Goal: Task Accomplishment & Management: Use online tool/utility

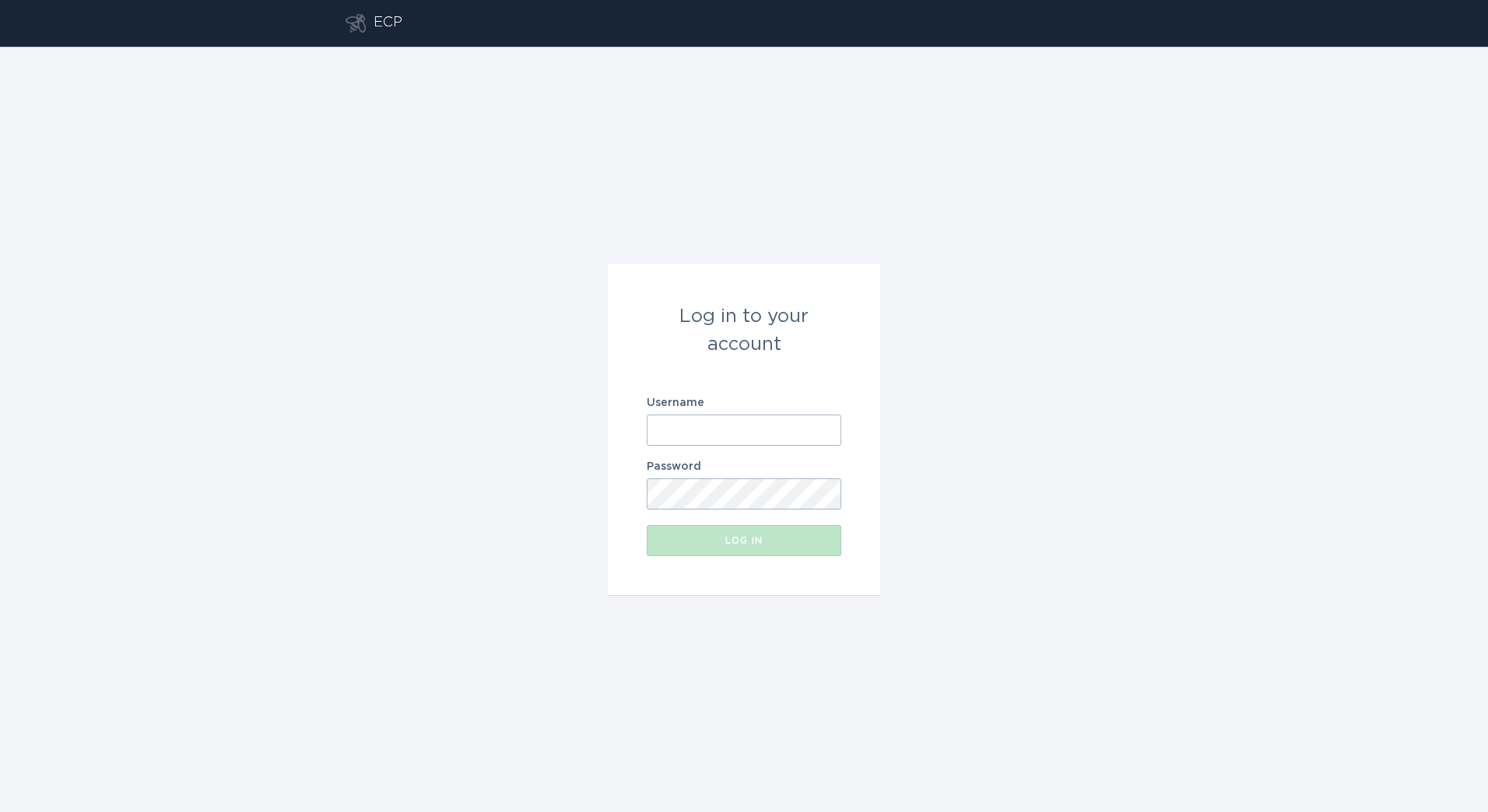
click at [774, 436] on input "Username" at bounding box center [743, 430] width 194 height 31
type input "[EMAIL_ADDRESS][DOMAIN_NAME]"
click at [696, 536] on div "Log in" at bounding box center [744, 540] width 179 height 9
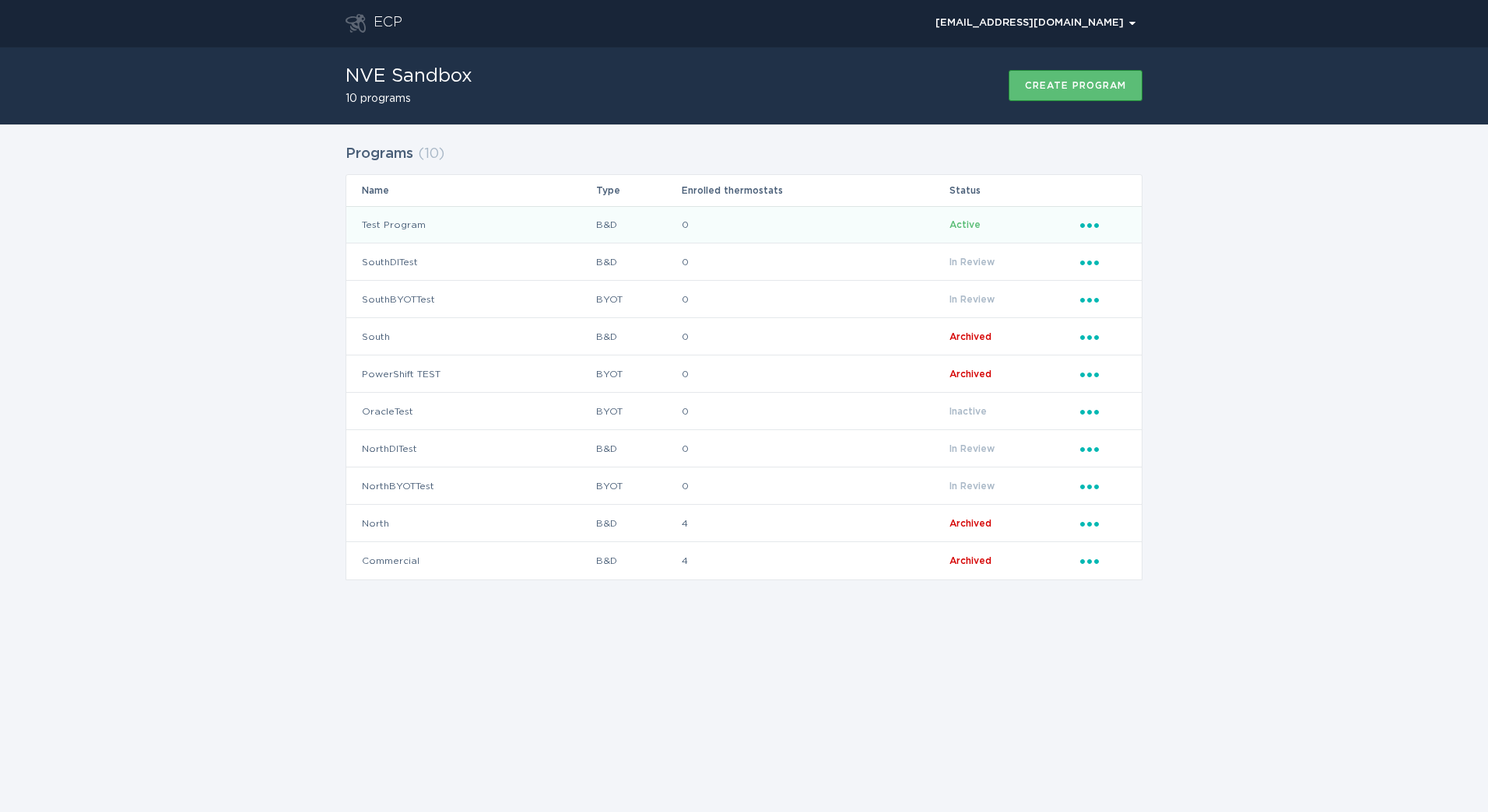
click at [1089, 225] on icon "Popover menu" at bounding box center [1089, 226] width 19 height 5
click at [1178, 329] on div "Upload reviewed applicants" at bounding box center [1161, 332] width 162 height 53
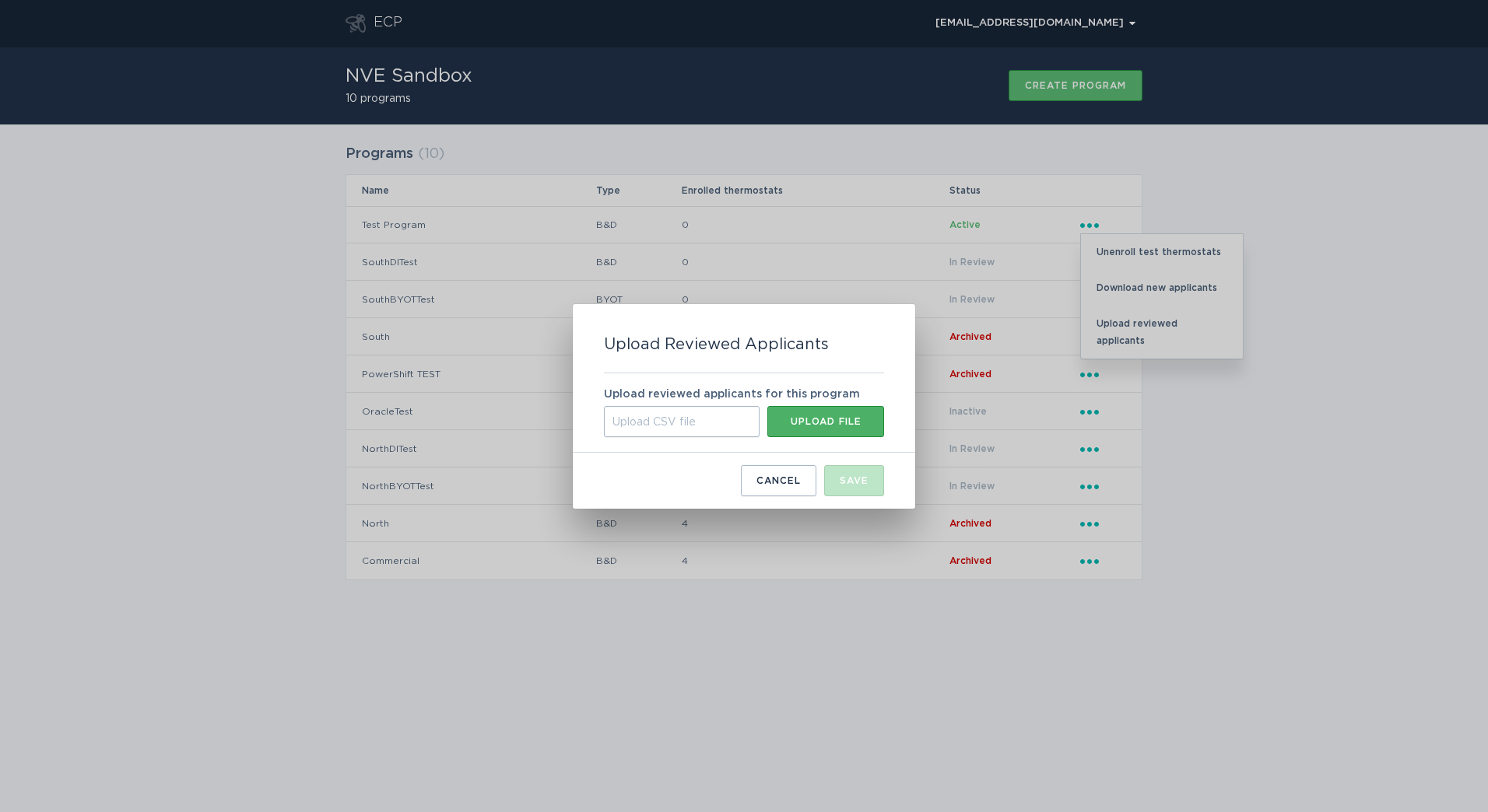
click at [829, 414] on button "Upload file" at bounding box center [826, 422] width 117 height 31
type input "C:\fakepath\new_applicants (54).csv"
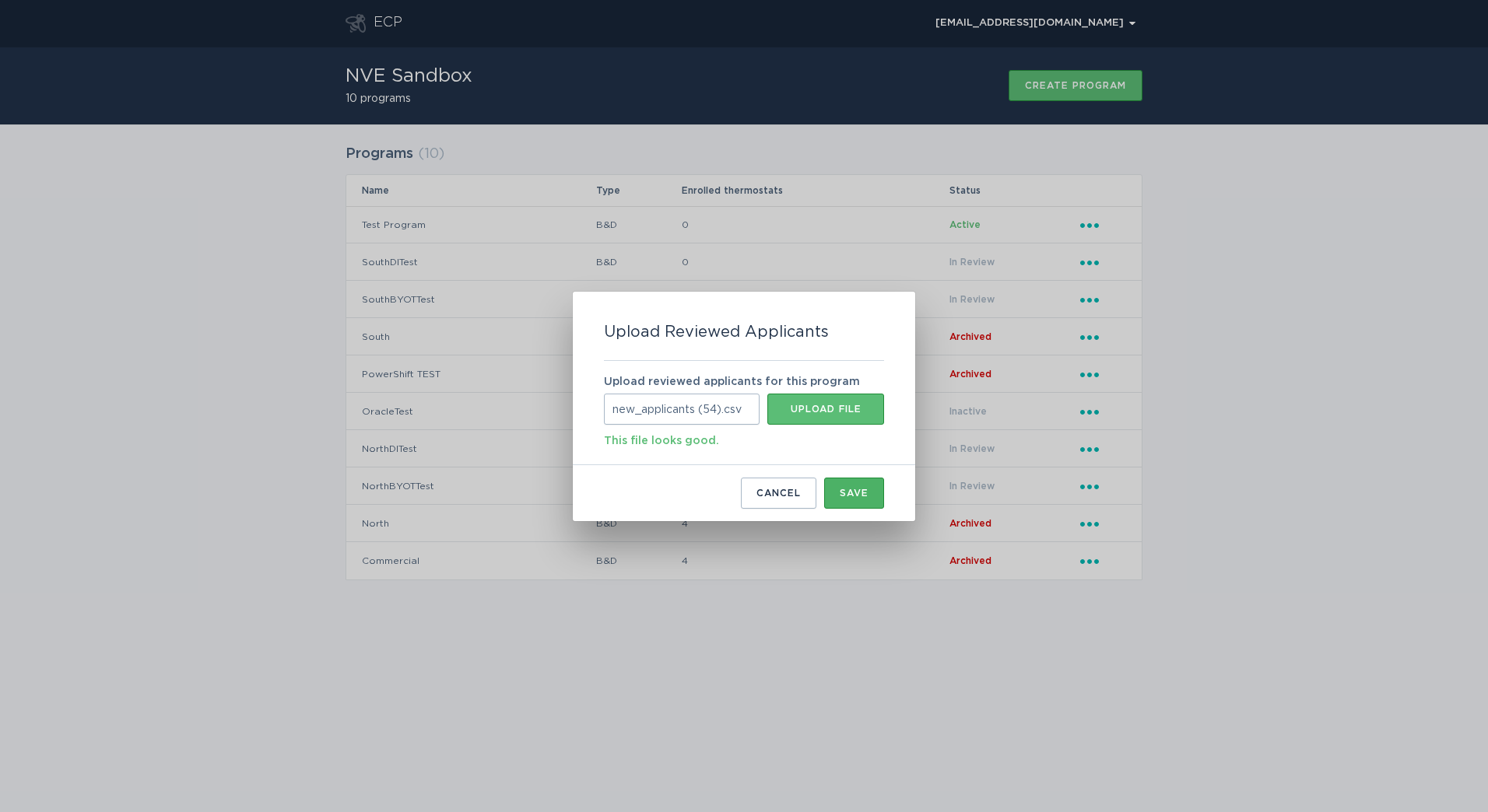
click at [842, 489] on div "Save" at bounding box center [854, 493] width 28 height 9
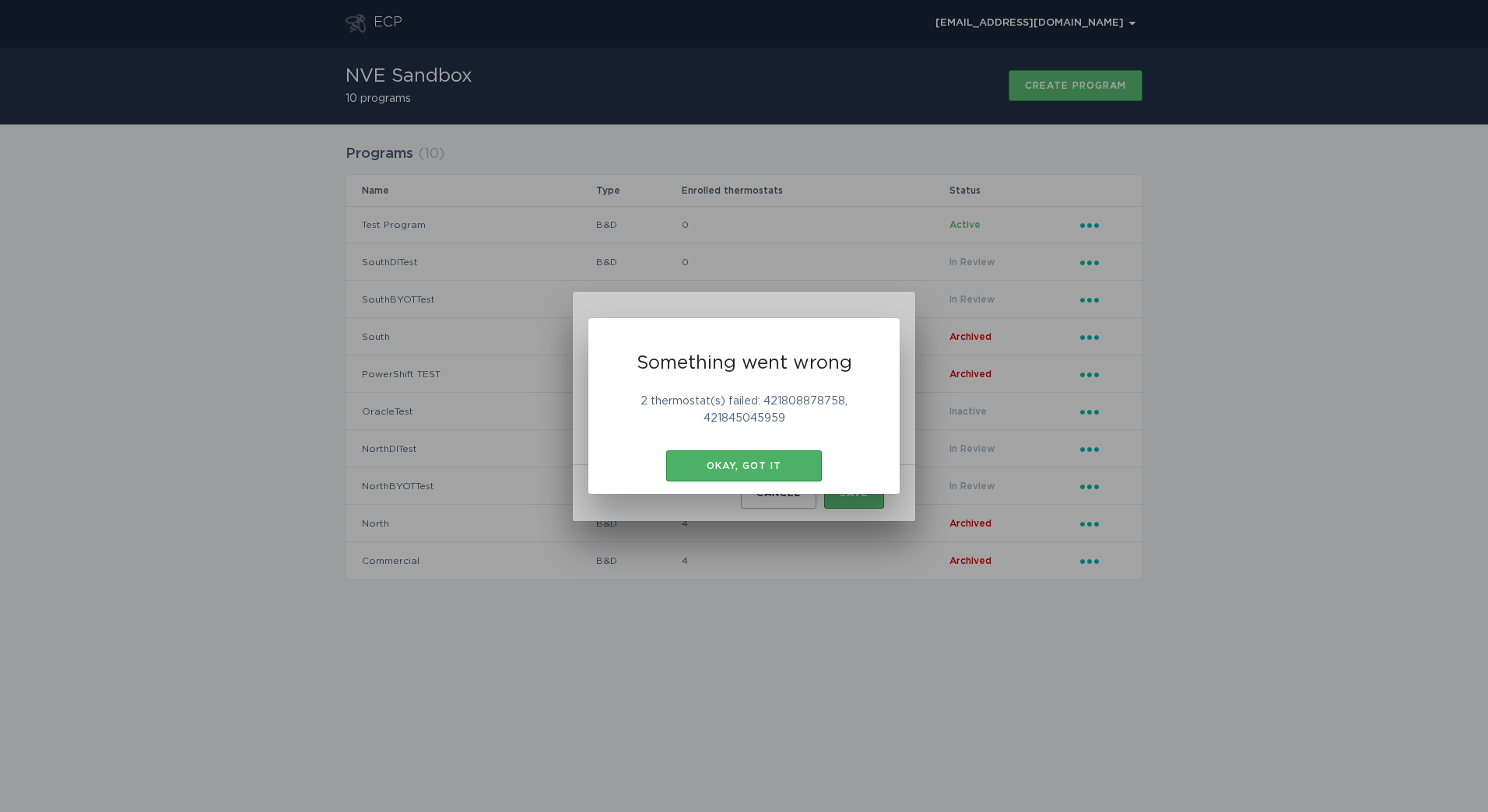
click at [783, 462] on div "Okay, got it" at bounding box center [744, 466] width 140 height 9
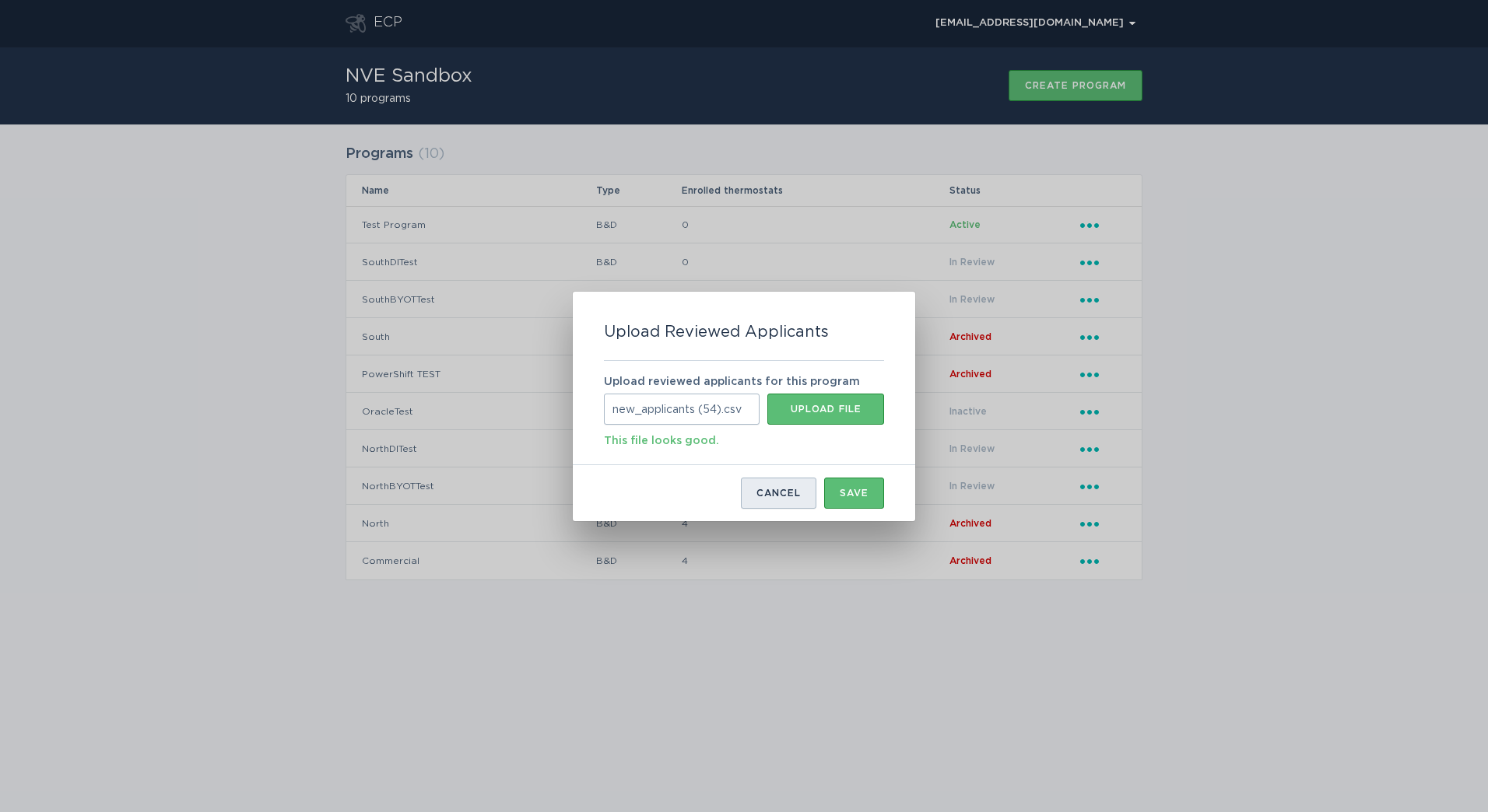
click at [741, 497] on button "Cancel" at bounding box center [778, 493] width 76 height 31
